Goal: Navigation & Orientation: Go to known website

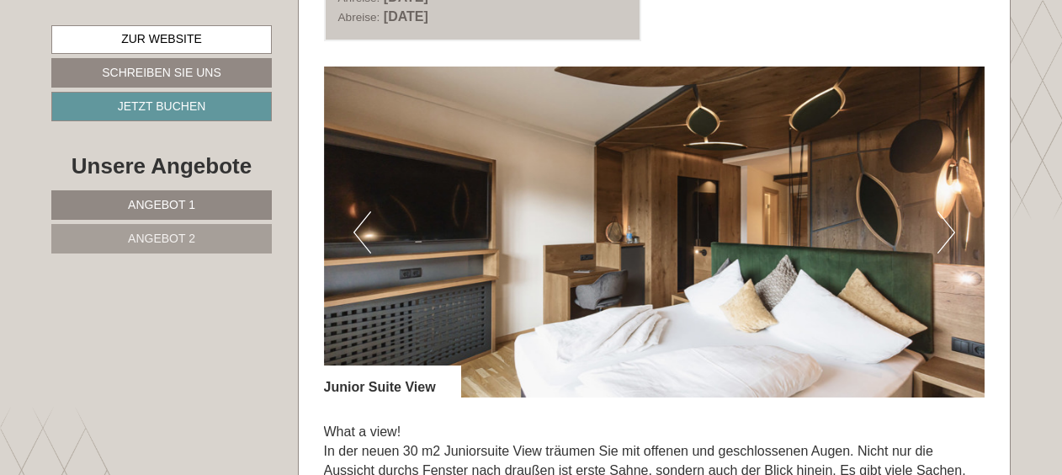
scroll to position [1094, 0]
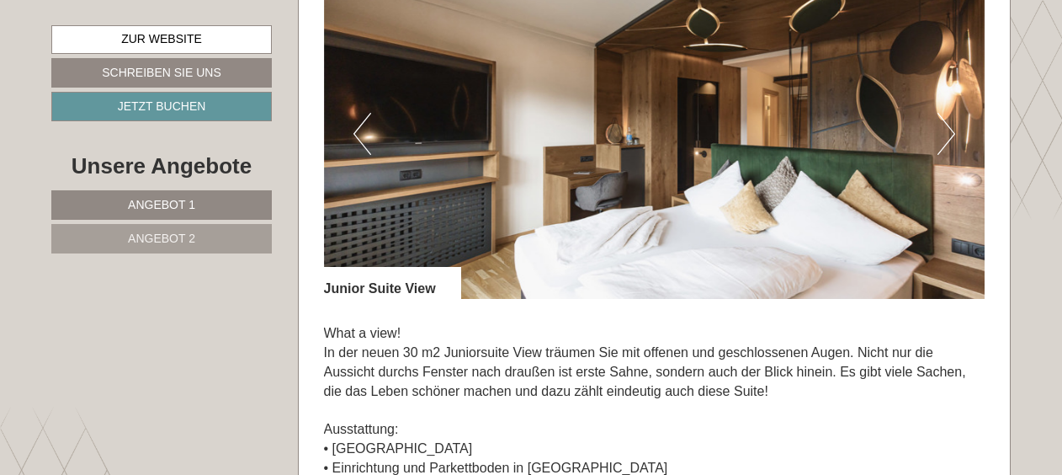
click at [943, 124] on button "Next" at bounding box center [947, 134] width 18 height 42
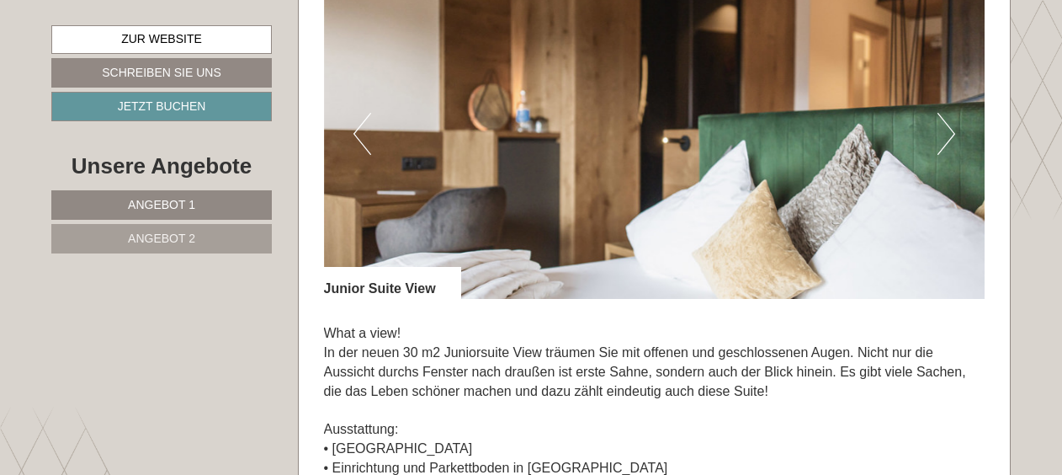
click at [943, 124] on button "Next" at bounding box center [947, 134] width 18 height 42
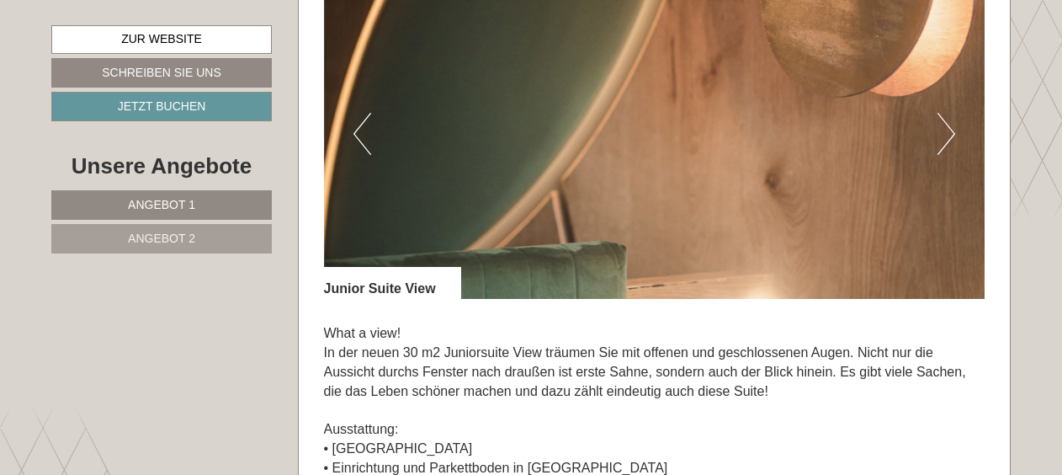
click at [943, 124] on button "Next" at bounding box center [947, 134] width 18 height 42
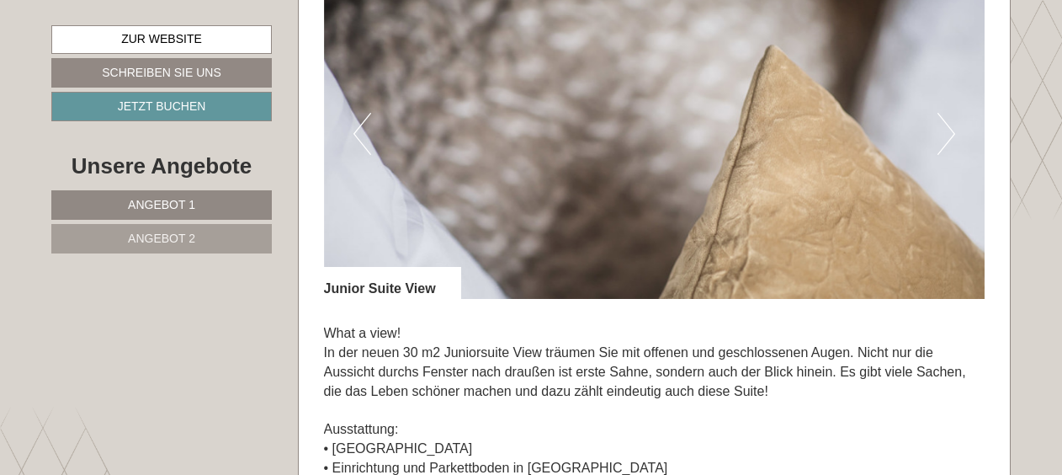
click at [943, 124] on button "Next" at bounding box center [947, 134] width 18 height 42
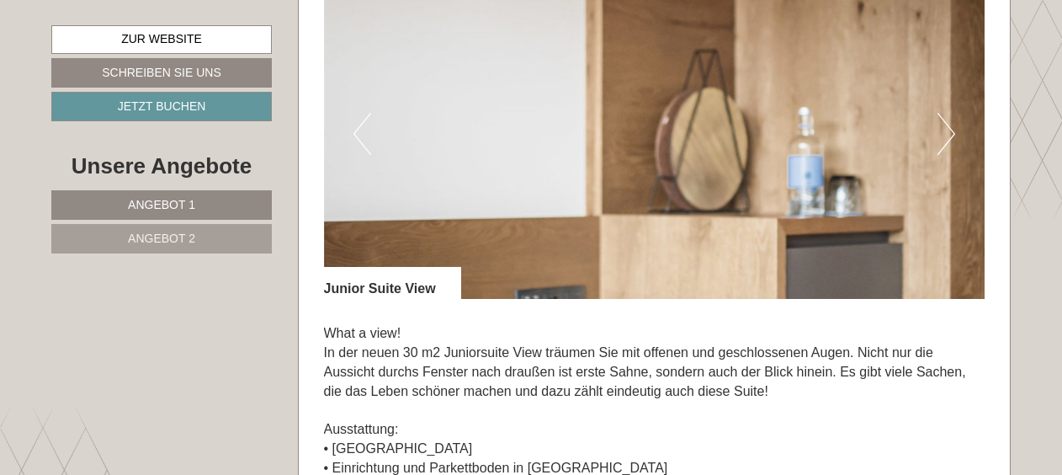
click at [943, 124] on button "Next" at bounding box center [947, 134] width 18 height 42
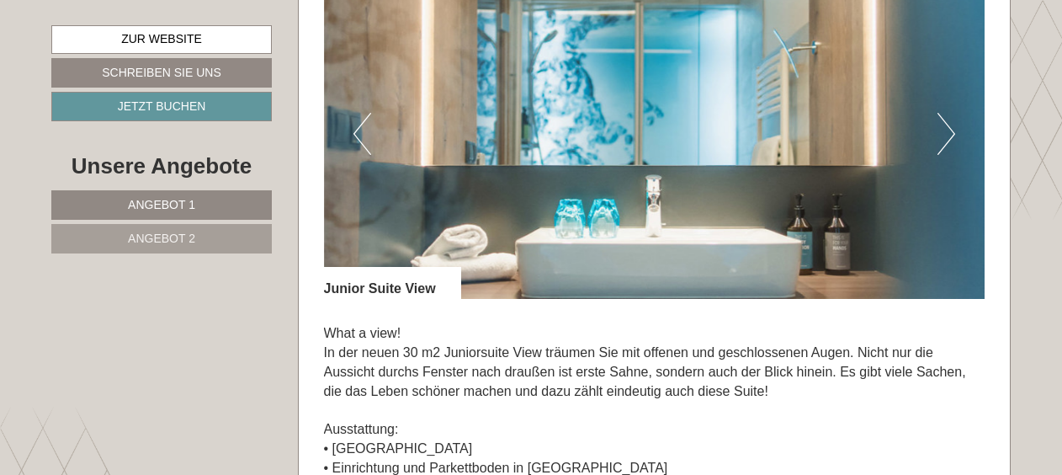
click at [943, 124] on button "Next" at bounding box center [947, 134] width 18 height 42
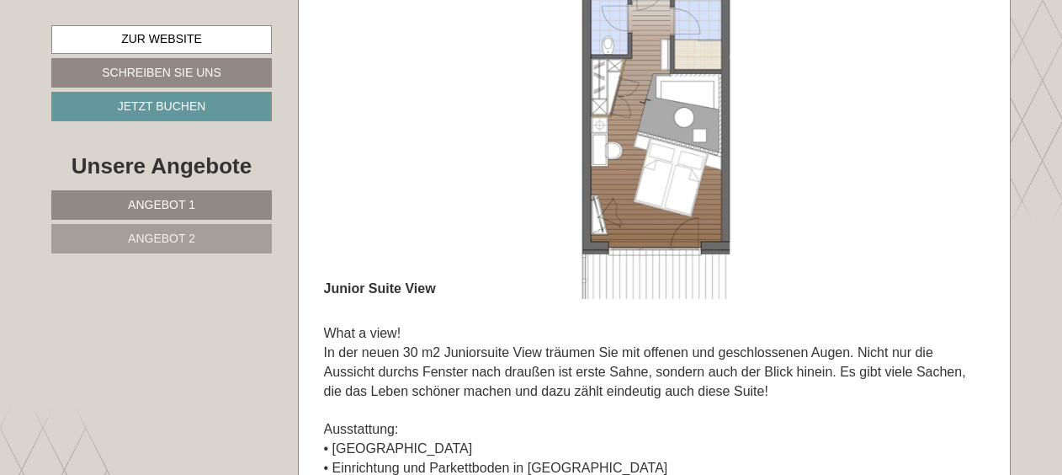
click at [943, 124] on button "Next" at bounding box center [947, 134] width 18 height 42
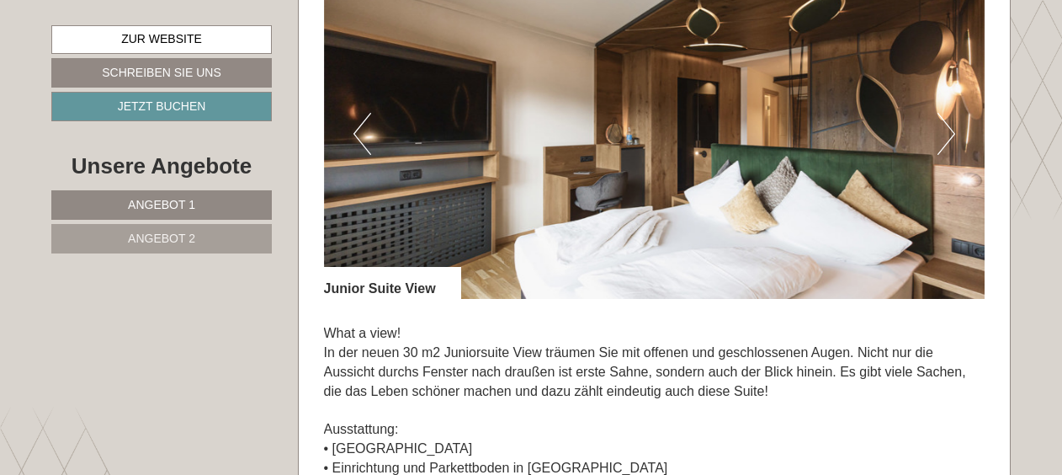
click at [943, 124] on button "Next" at bounding box center [947, 134] width 18 height 42
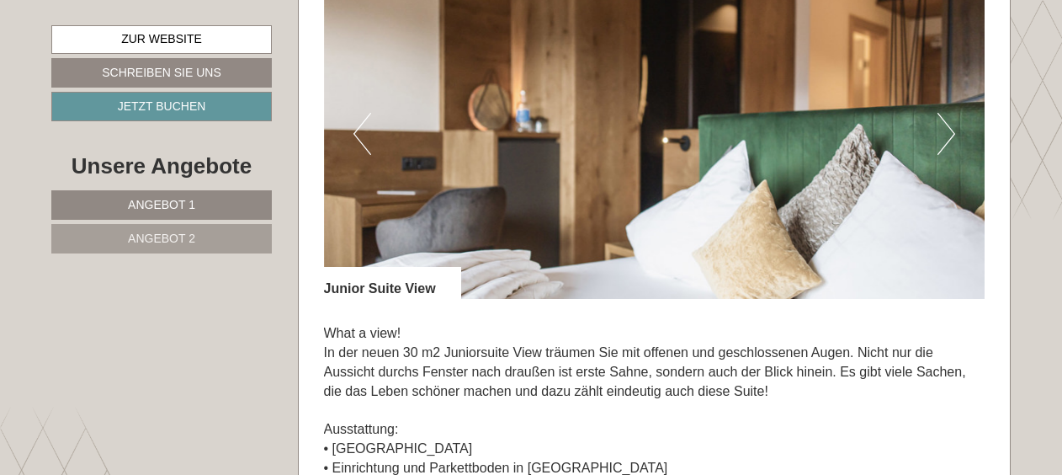
click at [943, 124] on button "Next" at bounding box center [947, 134] width 18 height 42
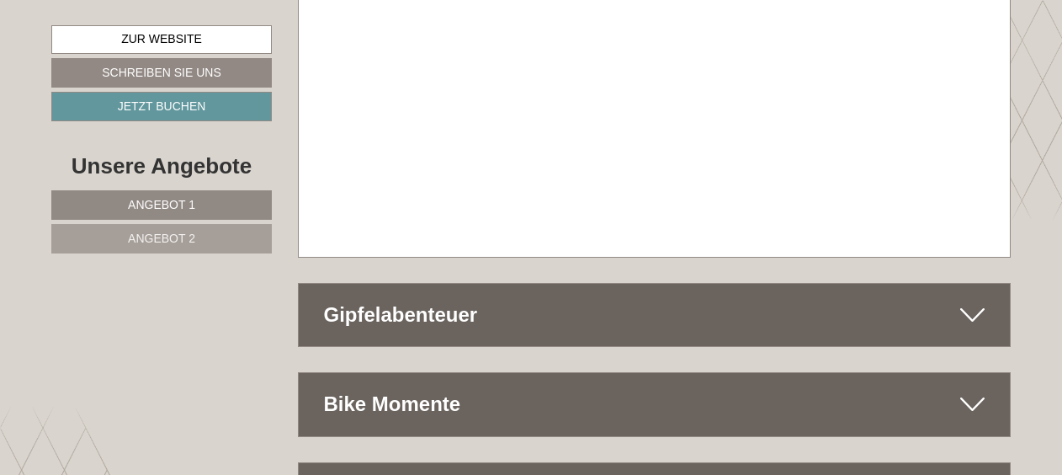
scroll to position [8164, 0]
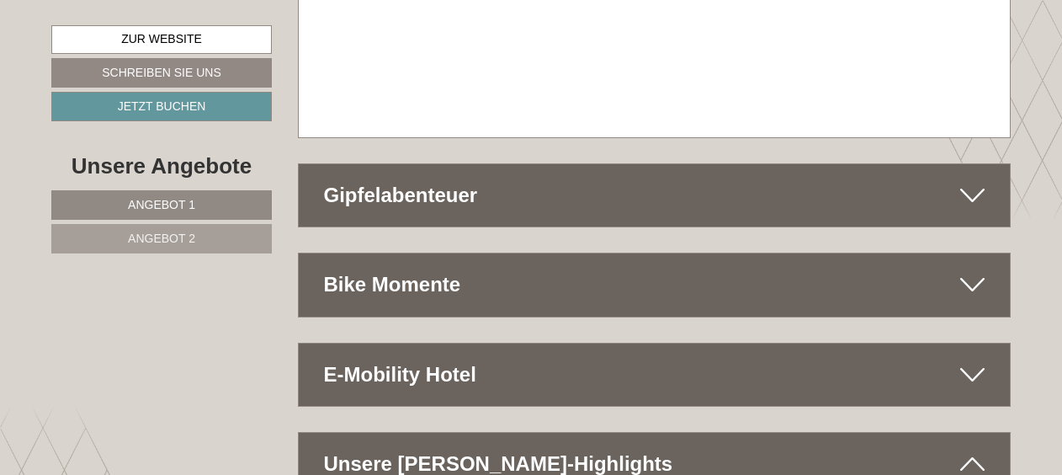
click at [525, 343] on div "E-Mobility Hotel" at bounding box center [655, 374] width 712 height 62
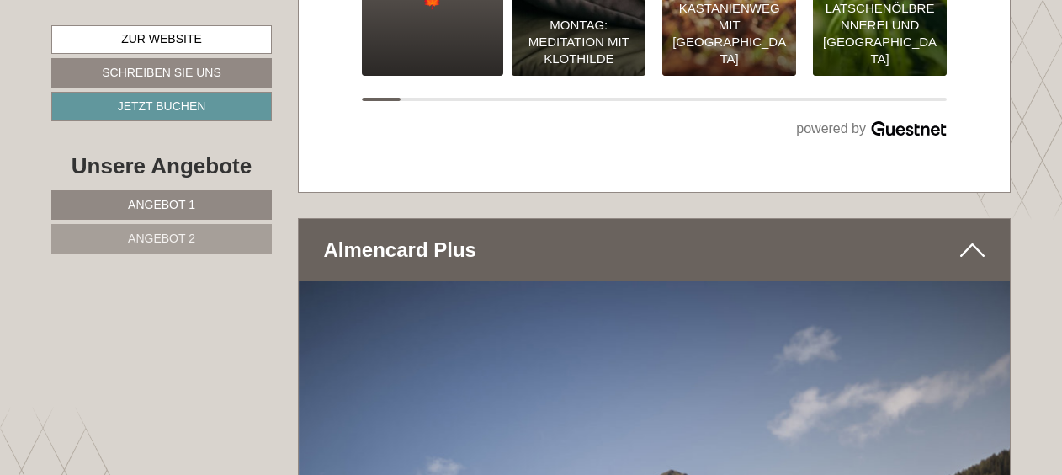
scroll to position [6798, 0]
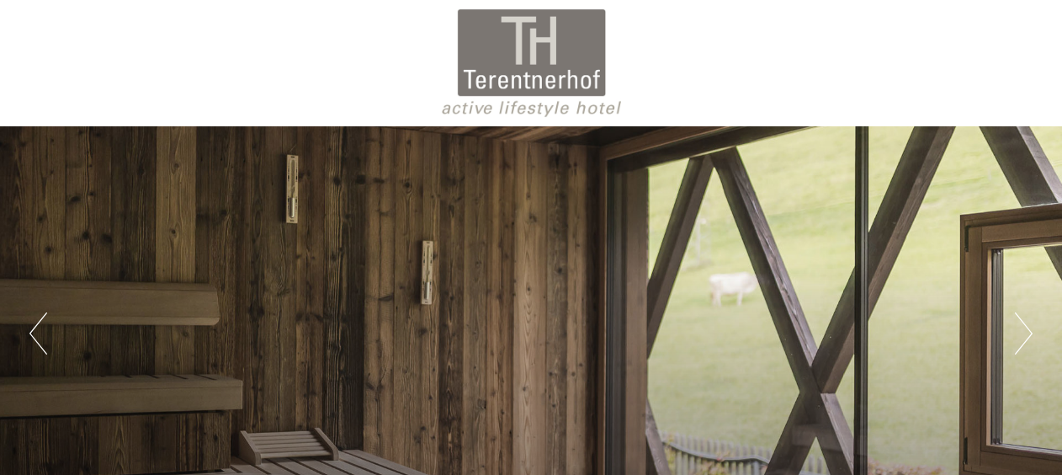
scroll to position [421, 0]
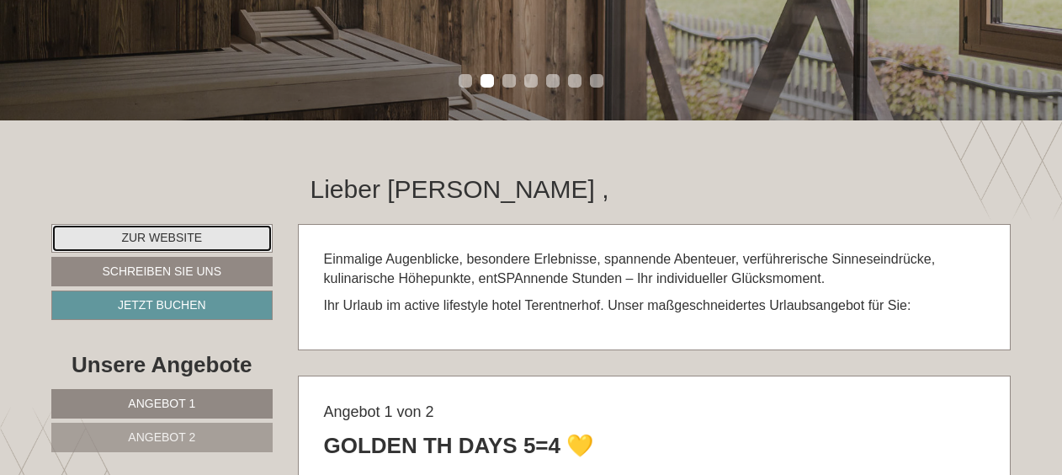
click at [159, 236] on link "Zur Website" at bounding box center [161, 238] width 221 height 29
